Goal: Check status: Check status

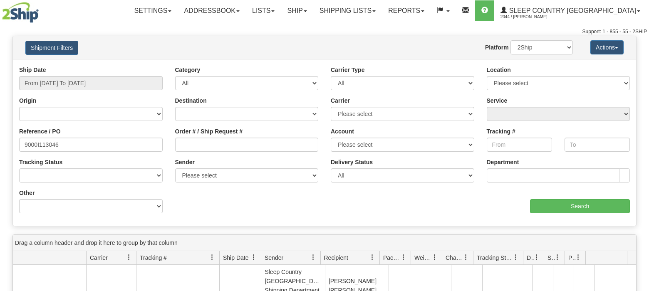
type input "9000I113046"
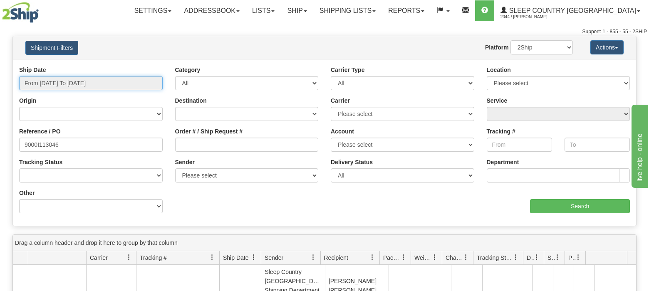
click at [74, 81] on input "From [DATE] To [DATE]" at bounding box center [90, 83] width 143 height 14
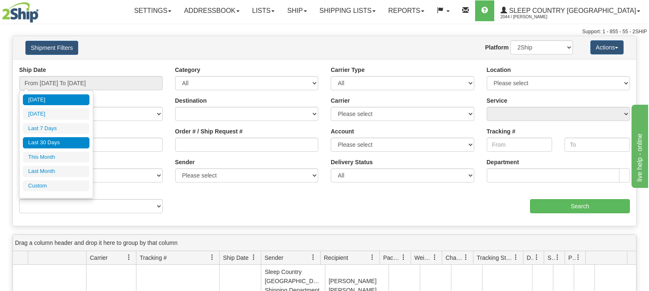
click at [52, 143] on li "Last 30 Days" at bounding box center [56, 142] width 67 height 11
type input "From [DATE] To [DATE]"
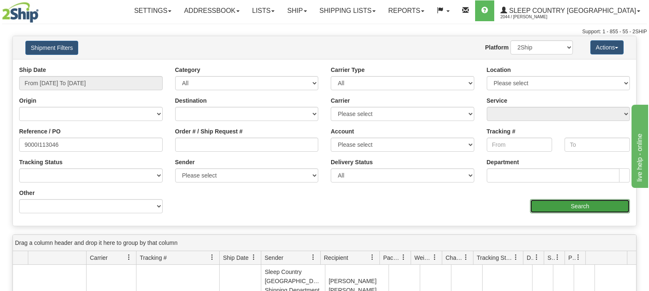
click at [554, 203] on input "Search" at bounding box center [580, 206] width 100 height 14
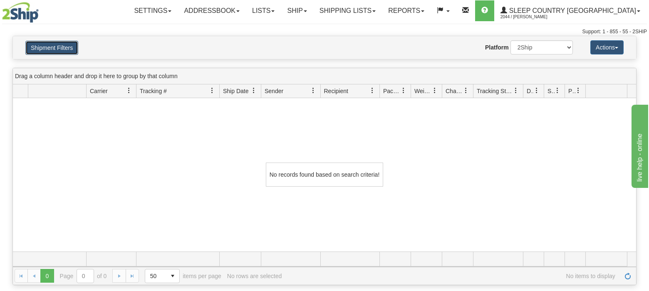
click at [47, 47] on button "Shipment Filters" at bounding box center [51, 48] width 53 height 14
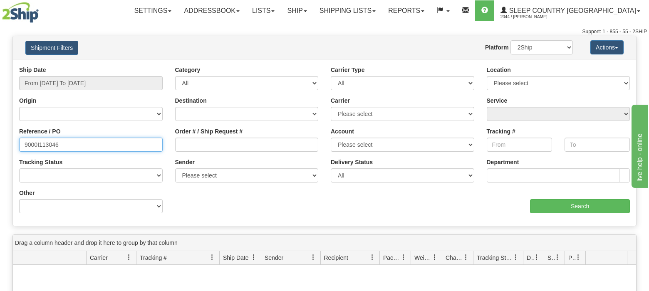
click at [83, 147] on input "9000I113046" at bounding box center [90, 145] width 143 height 14
type input "9000I113046"
click at [510, 40] on select "2Ship Imported" at bounding box center [541, 47] width 62 height 14
click option "Imported" at bounding box center [0, 0] width 0 height 0
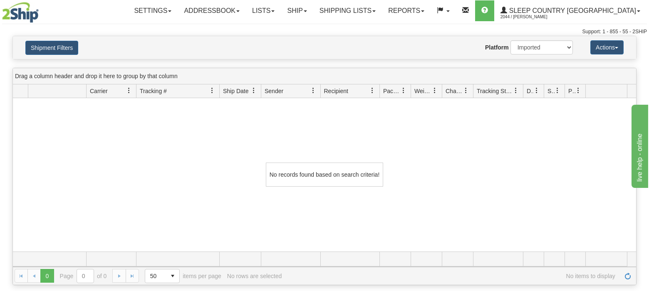
click at [83, 39] on div "Shipment Filters Website Agent Nothing selected Client User Platform 2Ship Impo…" at bounding box center [324, 47] width 623 height 23
click at [510, 40] on select "2Ship Imported" at bounding box center [541, 47] width 62 height 14
select select "0"
click option "2Ship" at bounding box center [0, 0] width 0 height 0
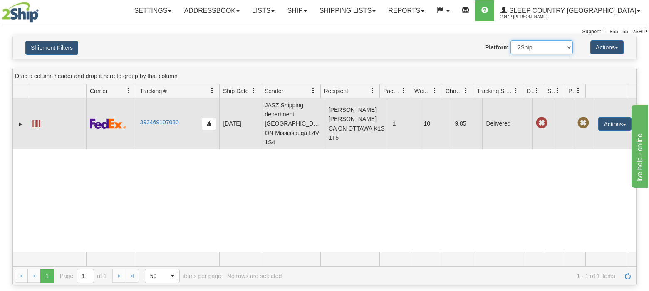
click at [151, 130] on td "393469107030" at bounding box center [177, 123] width 83 height 51
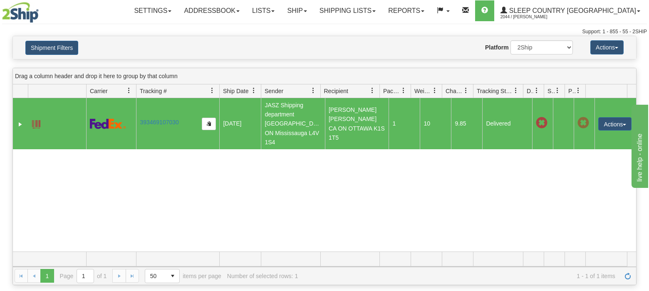
click at [192, 172] on div "31646353 2044 393469107030 [DATE] [DATE] 01:40:10 PM JASZ Shipping department […" at bounding box center [324, 174] width 623 height 153
drag, startPoint x: 183, startPoint y: 165, endPoint x: 183, endPoint y: 174, distance: 9.6
click at [183, 165] on div "31646353 2044 393469107030 [DATE] [DATE] 01:40:10 PM JASZ Shipping department […" at bounding box center [324, 174] width 623 height 153
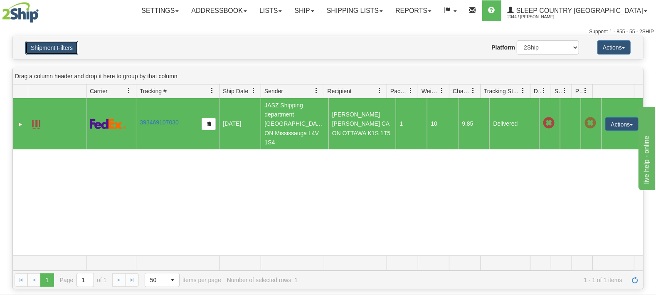
click at [69, 46] on button "Shipment Filters" at bounding box center [51, 48] width 53 height 14
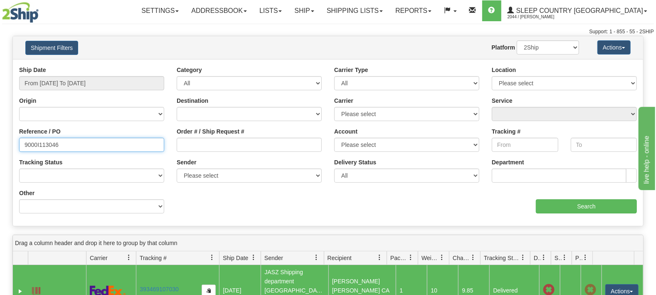
click at [111, 140] on input "9000I113046" at bounding box center [91, 145] width 145 height 14
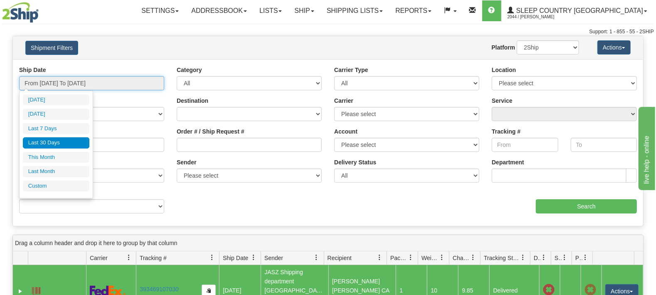
click at [67, 86] on input "From [DATE] To [DATE]" at bounding box center [91, 83] width 145 height 14
click at [60, 141] on li "Last 30 Days" at bounding box center [56, 142] width 67 height 11
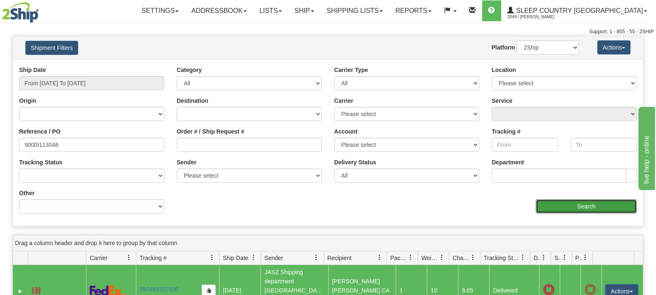
drag, startPoint x: 597, startPoint y: 202, endPoint x: 593, endPoint y: 197, distance: 6.8
click at [593, 197] on div "aaa Search" at bounding box center [485, 201] width 315 height 25
click at [590, 203] on input "Search" at bounding box center [586, 206] width 101 height 14
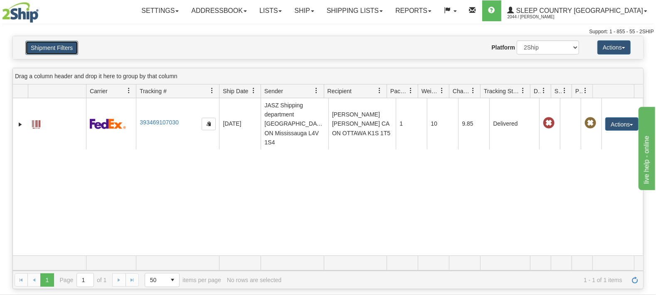
click at [53, 52] on button "Shipment Filters" at bounding box center [51, 48] width 53 height 14
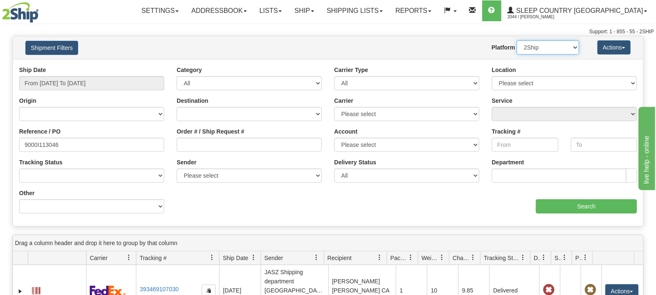
click at [517, 40] on select "2Ship Imported" at bounding box center [548, 47] width 62 height 14
